Goal: Task Accomplishment & Management: Manage account settings

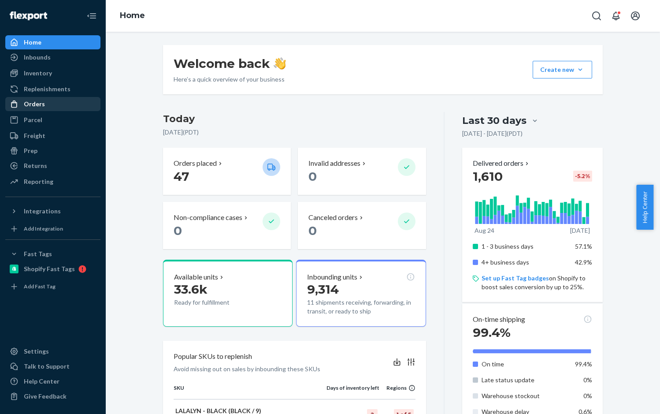
click at [26, 104] on div "Orders" at bounding box center [34, 104] width 21 height 9
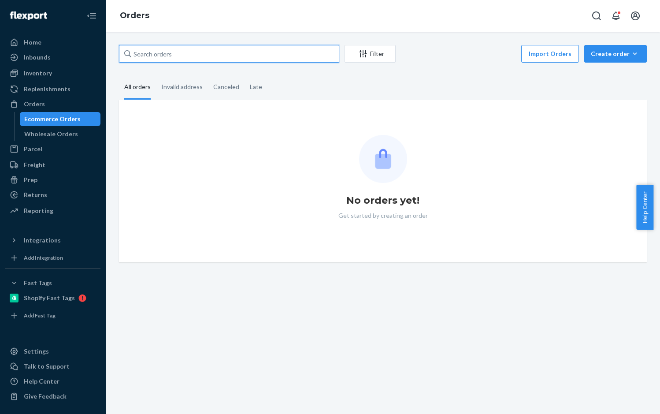
click at [223, 60] on input "text" at bounding box center [229, 54] width 220 height 18
paste input "RTL140904"
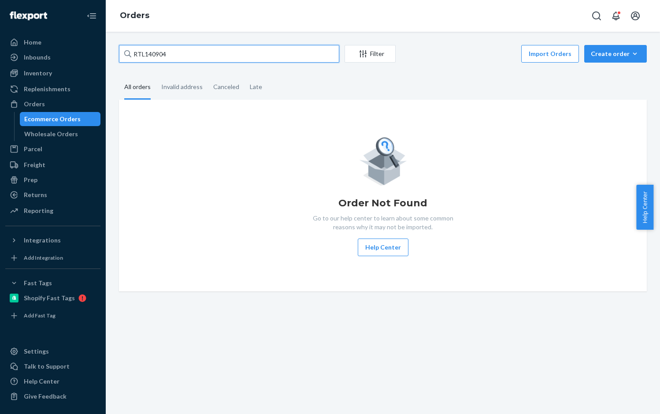
type input "RTL140904"
click at [47, 115] on div "Ecommerce Orders" at bounding box center [52, 119] width 56 height 9
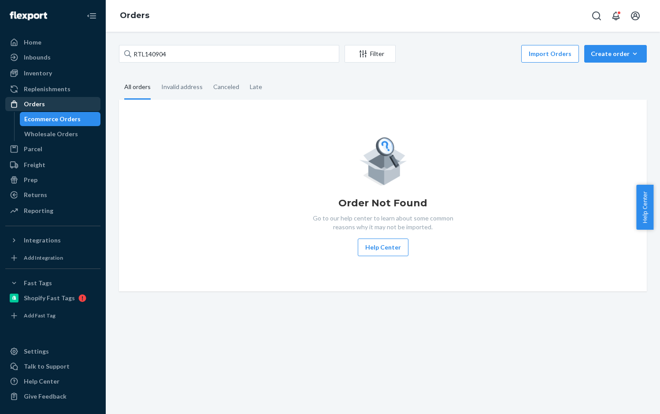
click at [37, 103] on div "Orders" at bounding box center [34, 104] width 21 height 9
click at [20, 42] on div at bounding box center [17, 42] width 14 height 9
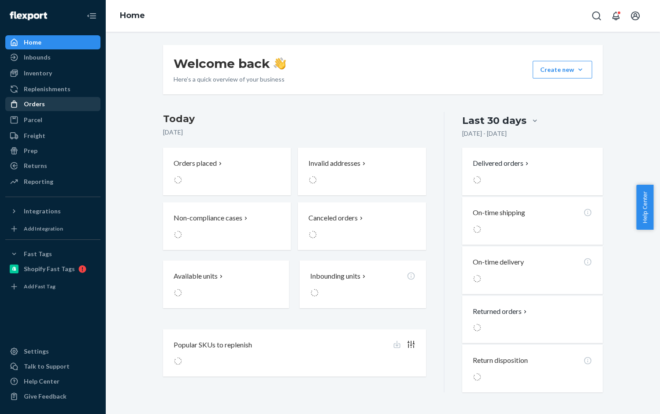
click at [42, 108] on div "Orders" at bounding box center [34, 104] width 21 height 9
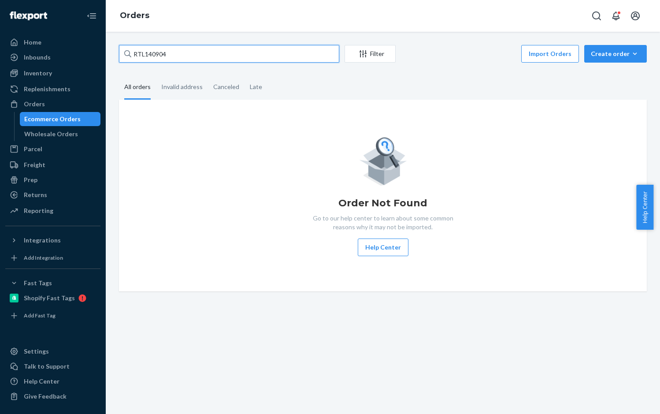
click at [176, 53] on input "RTL140904" at bounding box center [229, 54] width 220 height 18
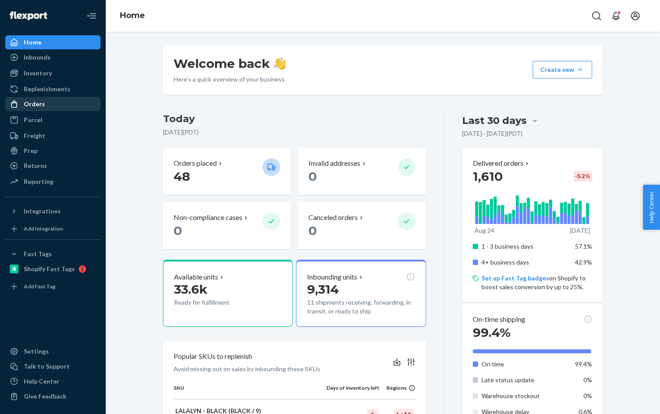
click at [29, 104] on div "Orders" at bounding box center [34, 104] width 21 height 9
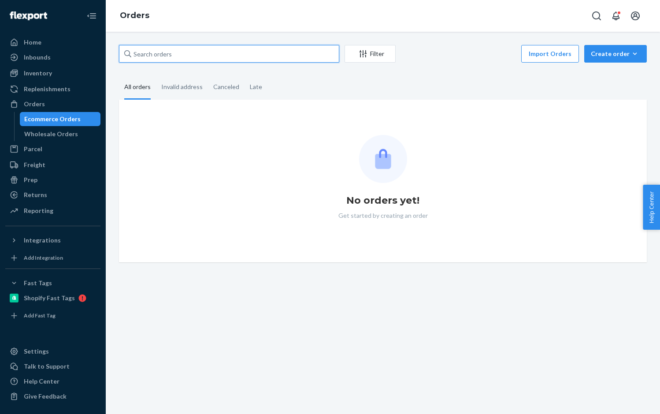
click at [152, 56] on input "text" at bounding box center [229, 54] width 220 height 18
paste input "RTL140904"
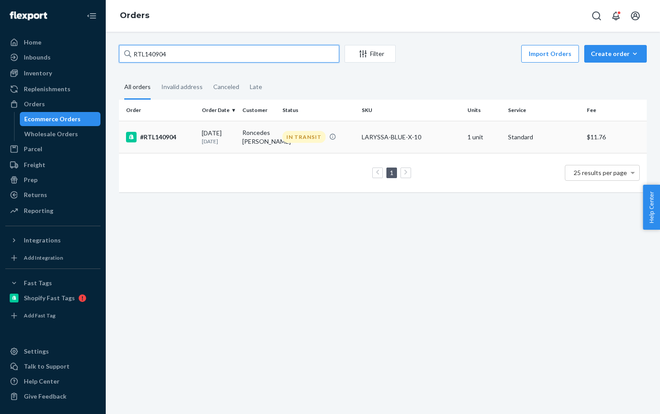
type input "RTL140904"
click at [168, 140] on div "#RTL140904" at bounding box center [160, 137] width 69 height 11
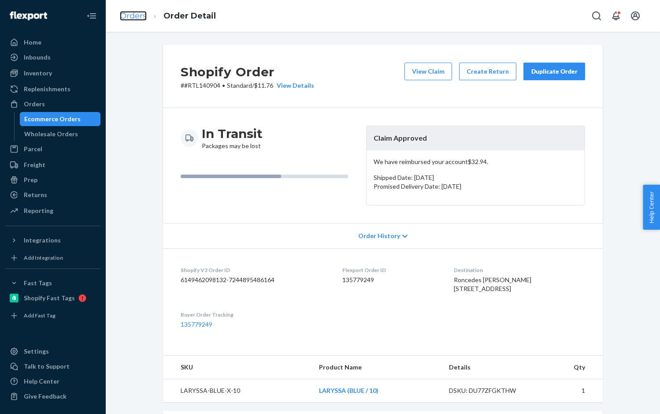
click at [142, 15] on link "Orders" at bounding box center [133, 16] width 27 height 10
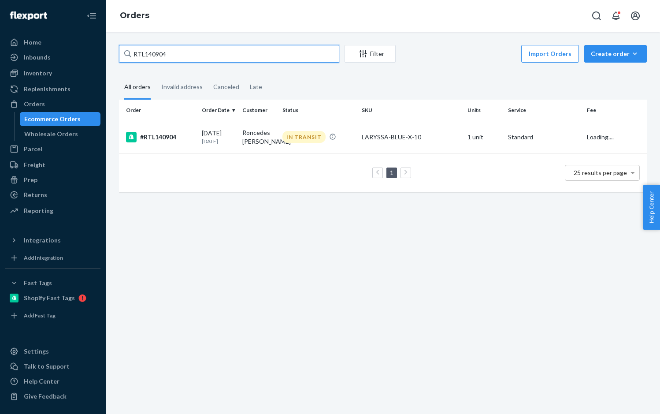
click at [160, 58] on input "RTL140904" at bounding box center [229, 54] width 220 height 18
paste input "8"
type input "RTL140908"
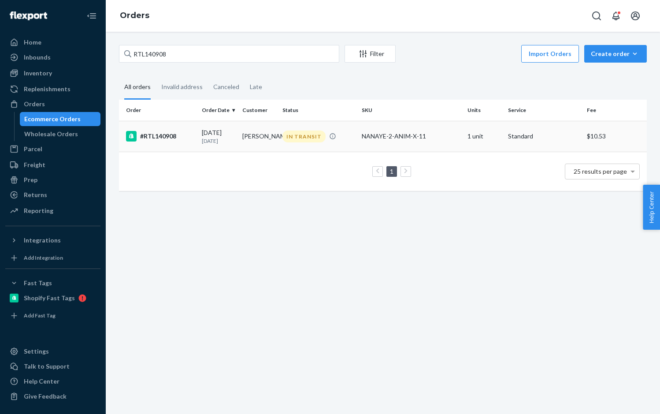
click at [173, 136] on div "#RTL140908" at bounding box center [160, 136] width 69 height 11
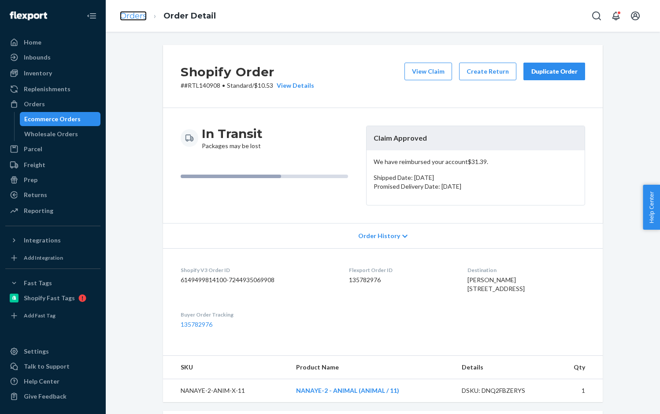
click at [123, 13] on link "Orders" at bounding box center [133, 16] width 27 height 10
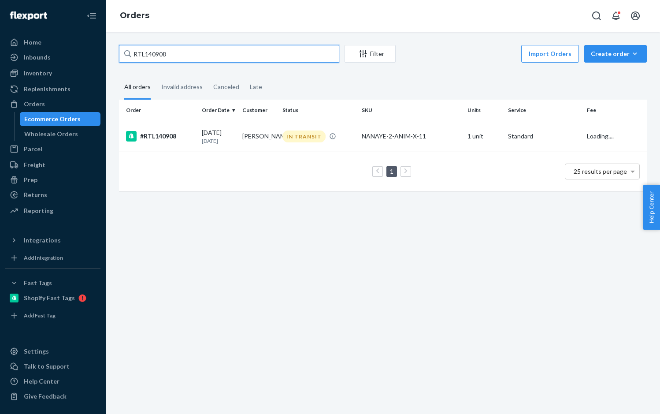
click at [143, 57] on input "RTL140908" at bounding box center [229, 54] width 220 height 18
paste input "15"
type input "RTL140915"
click at [169, 136] on div "#RTL140915" at bounding box center [160, 136] width 69 height 11
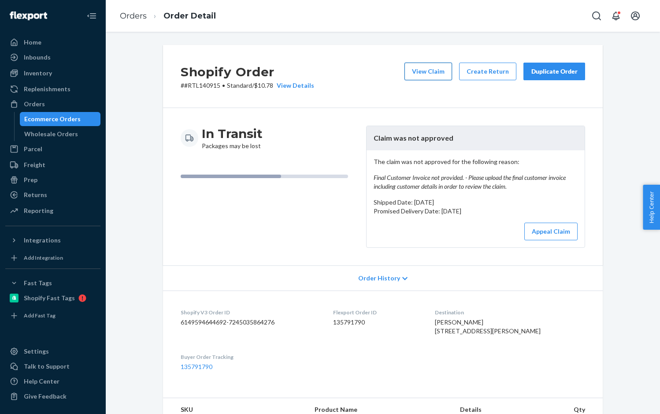
click at [435, 69] on button "View Claim" at bounding box center [429, 72] width 48 height 18
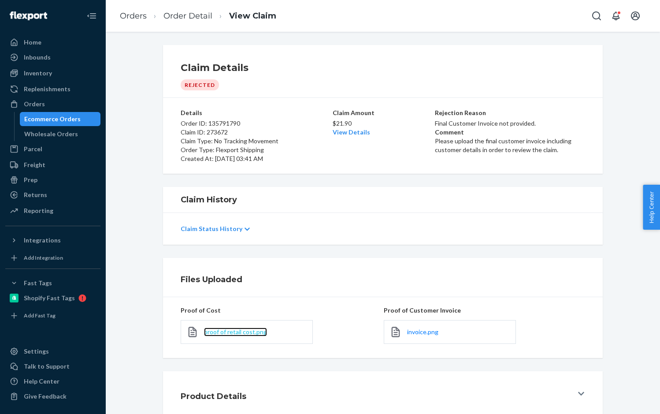
click at [249, 331] on span "proof of retail cost.png" at bounding box center [235, 331] width 63 height 7
click at [182, 16] on link "Order Detail" at bounding box center [188, 16] width 49 height 10
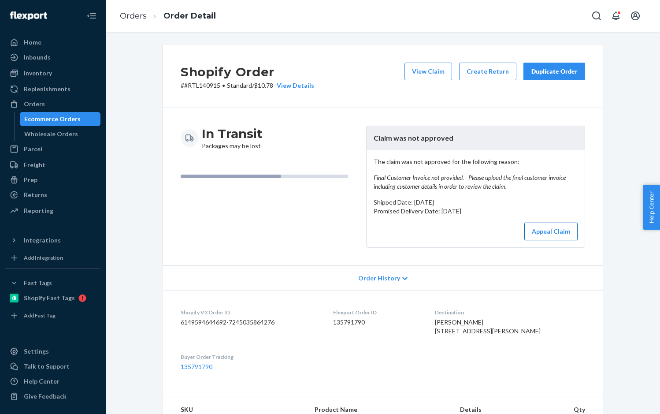
click at [554, 234] on button "Appeal Claim" at bounding box center [550, 232] width 53 height 18
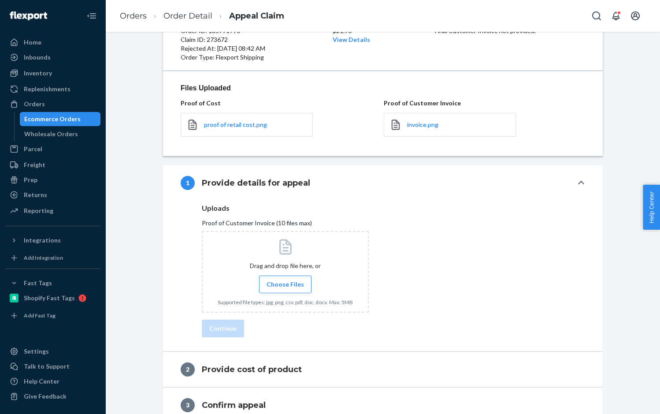
scroll to position [97, 0]
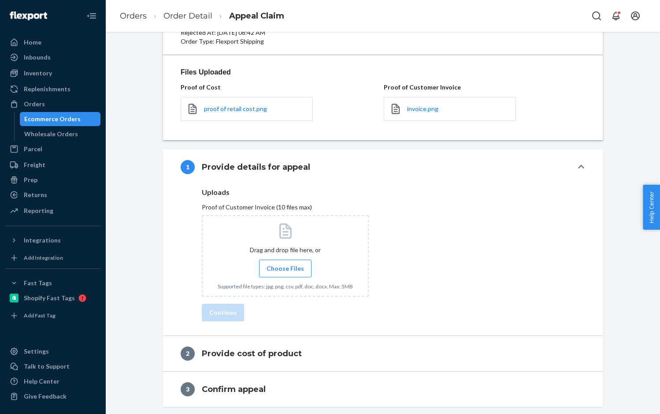
click at [280, 268] on span "Choose Files" at bounding box center [285, 268] width 37 height 9
click at [285, 268] on input "Choose Files" at bounding box center [285, 269] width 0 height 10
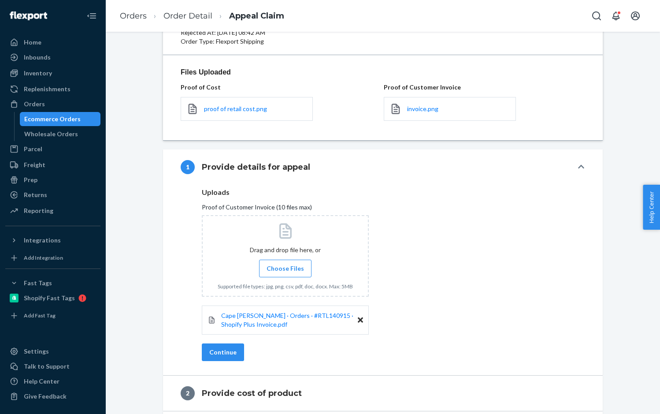
scroll to position [136, 0]
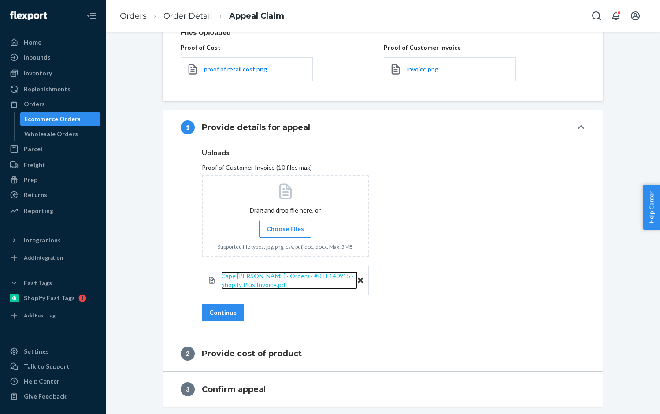
click at [264, 276] on span "Cape Robbin · Orders · #RTL140915 · Shopify Plus Invoice.pdf" at bounding box center [287, 280] width 132 height 16
click at [283, 229] on span "Choose Files" at bounding box center [285, 228] width 37 height 9
click at [285, 229] on input "Choose Files" at bounding box center [285, 229] width 0 height 10
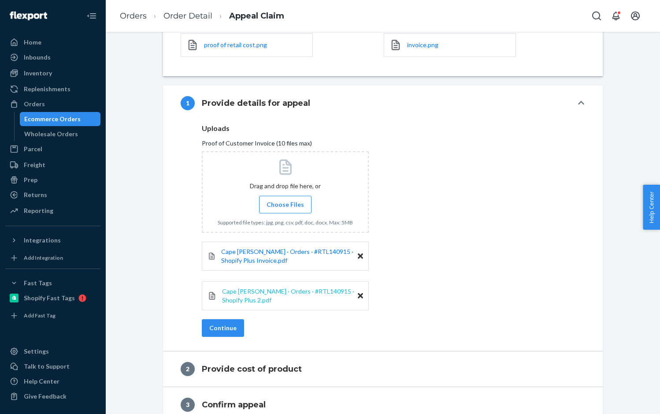
scroll to position [176, 0]
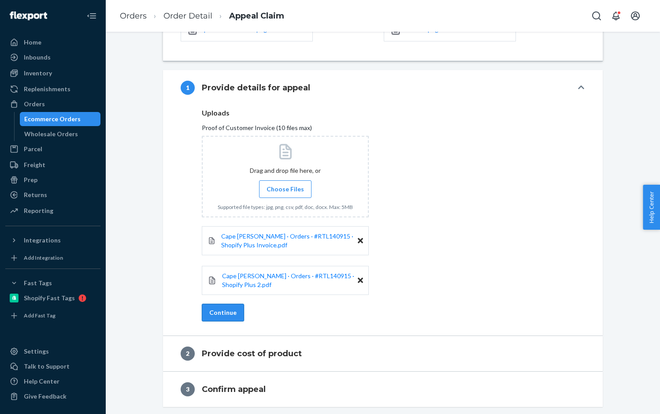
click at [216, 311] on button "Continue" at bounding box center [223, 313] width 42 height 18
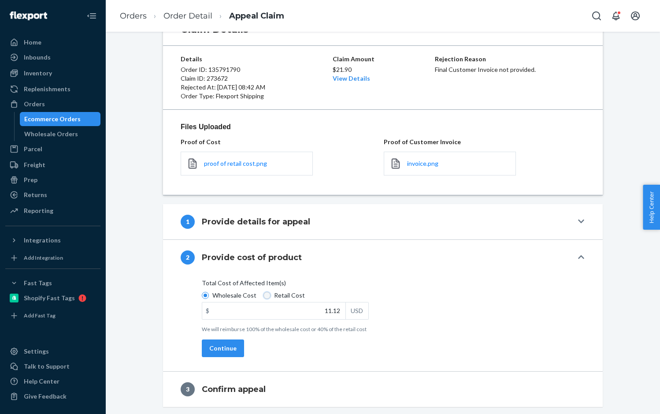
click at [264, 295] on input "Retail Cost" at bounding box center [267, 295] width 7 height 7
radio input "true"
radio input "false"
click at [315, 312] on input "11.12" at bounding box center [273, 310] width 143 height 17
paste input "27.81"
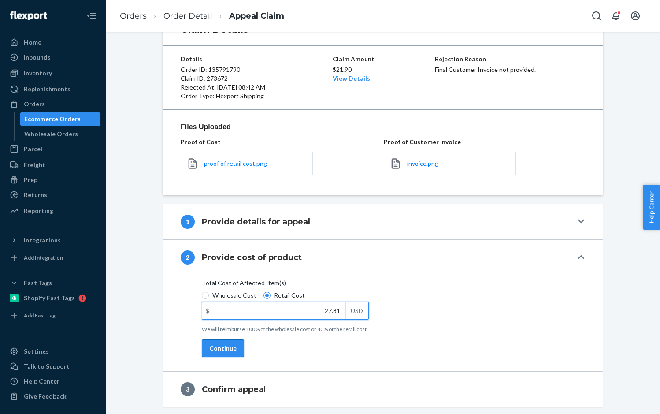
type input "27.81"
click at [227, 346] on button "Continue" at bounding box center [223, 348] width 42 height 18
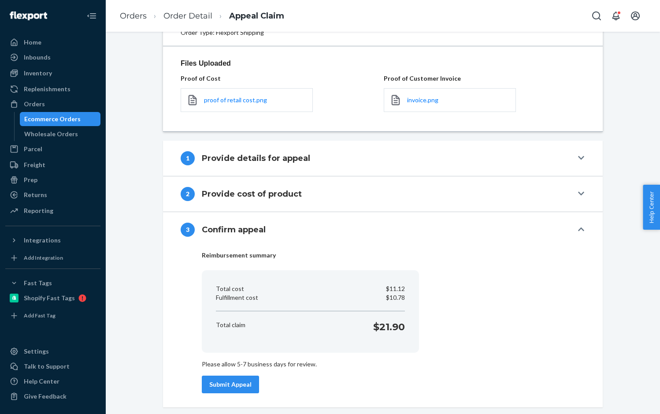
scroll to position [106, 0]
click at [225, 379] on button "Submit Appeal" at bounding box center [230, 384] width 57 height 18
